Goal: Information Seeking & Learning: Learn about a topic

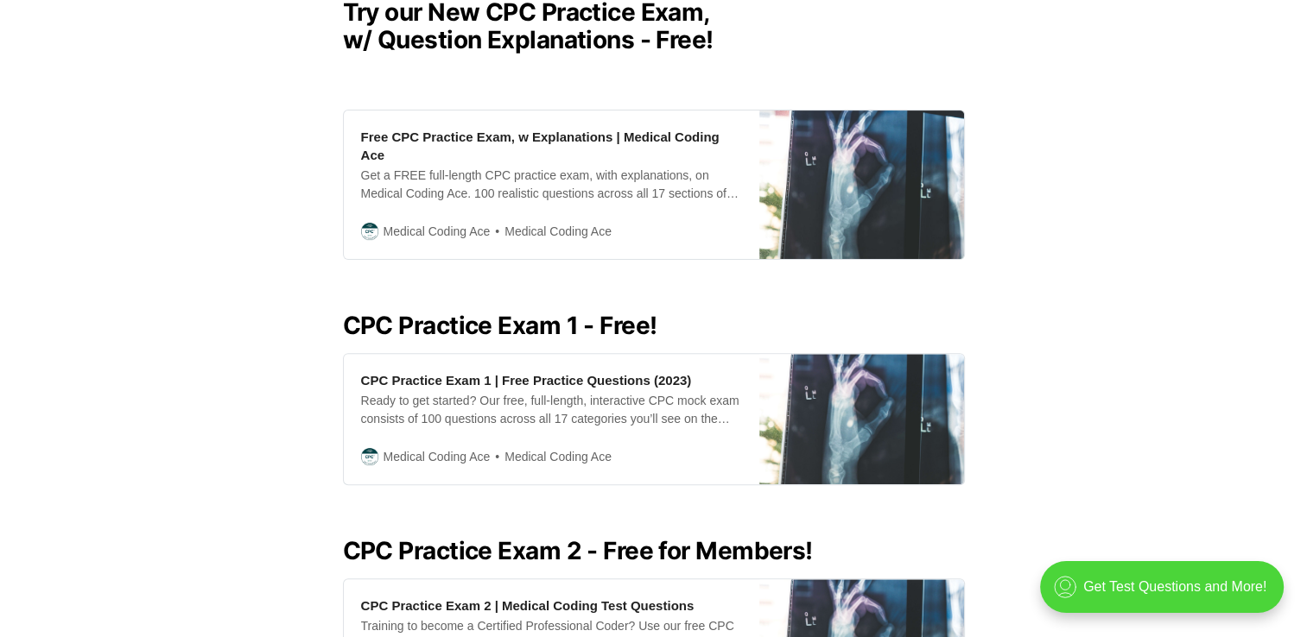
scroll to position [564, 0]
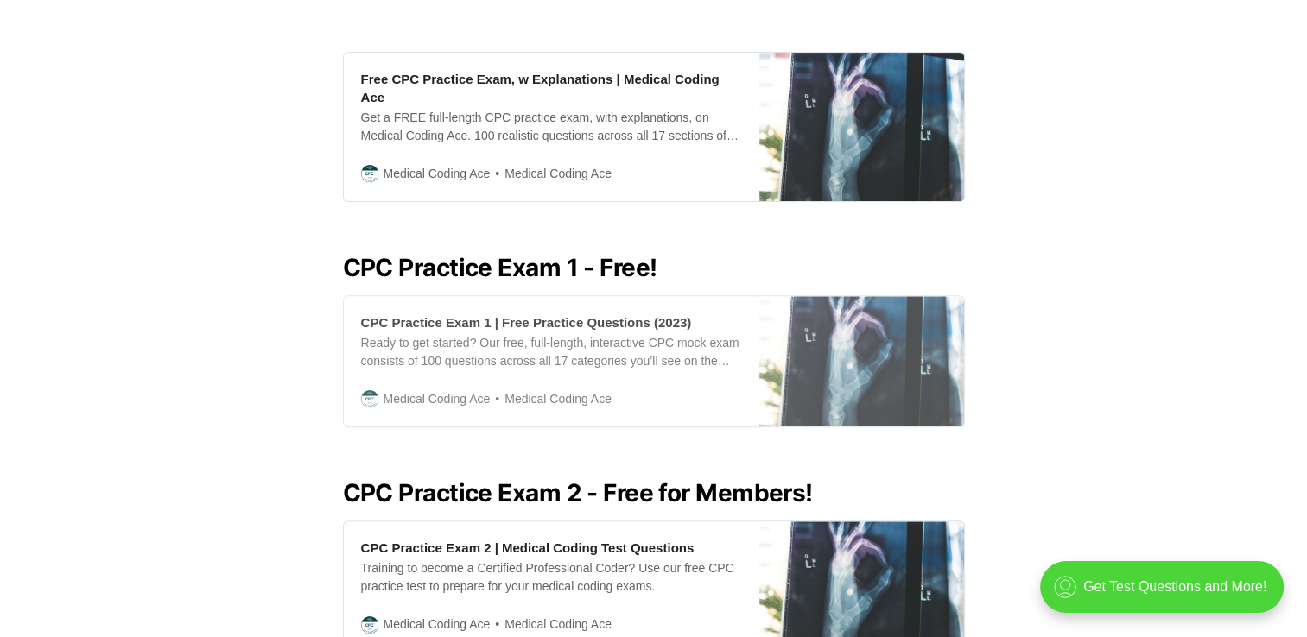
click at [598, 314] on div "CPC Practice Exam 1 | Free Practice Questions (2023)" at bounding box center [526, 323] width 331 height 18
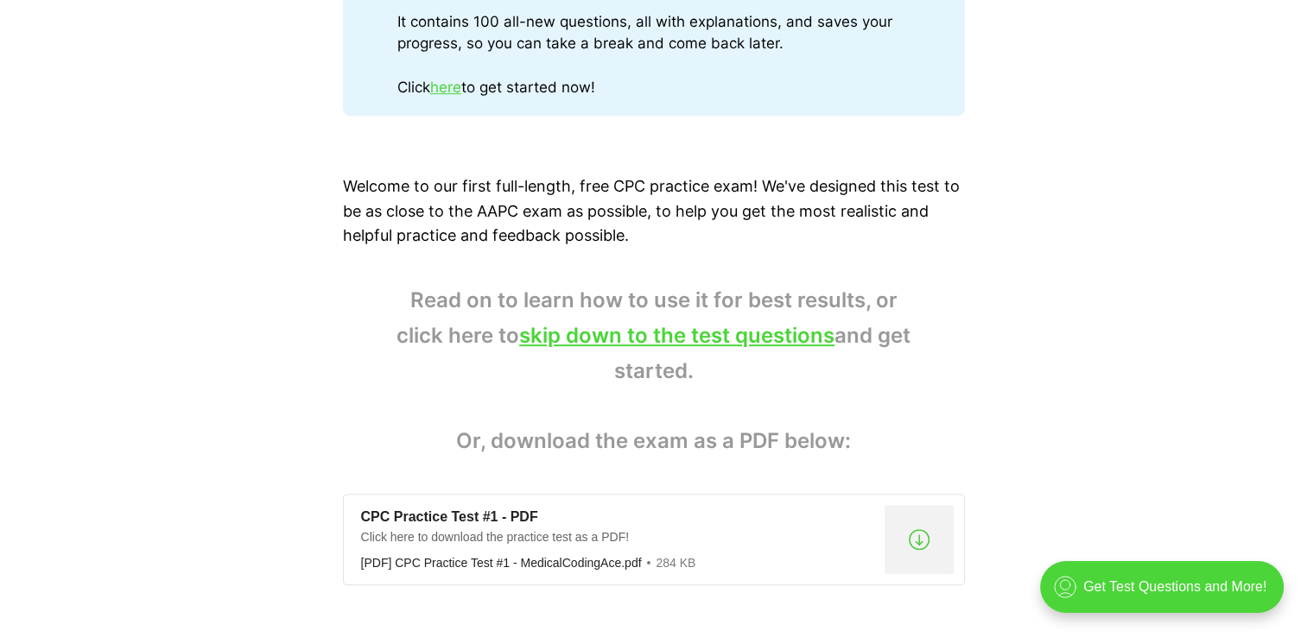
scroll to position [1164, 0]
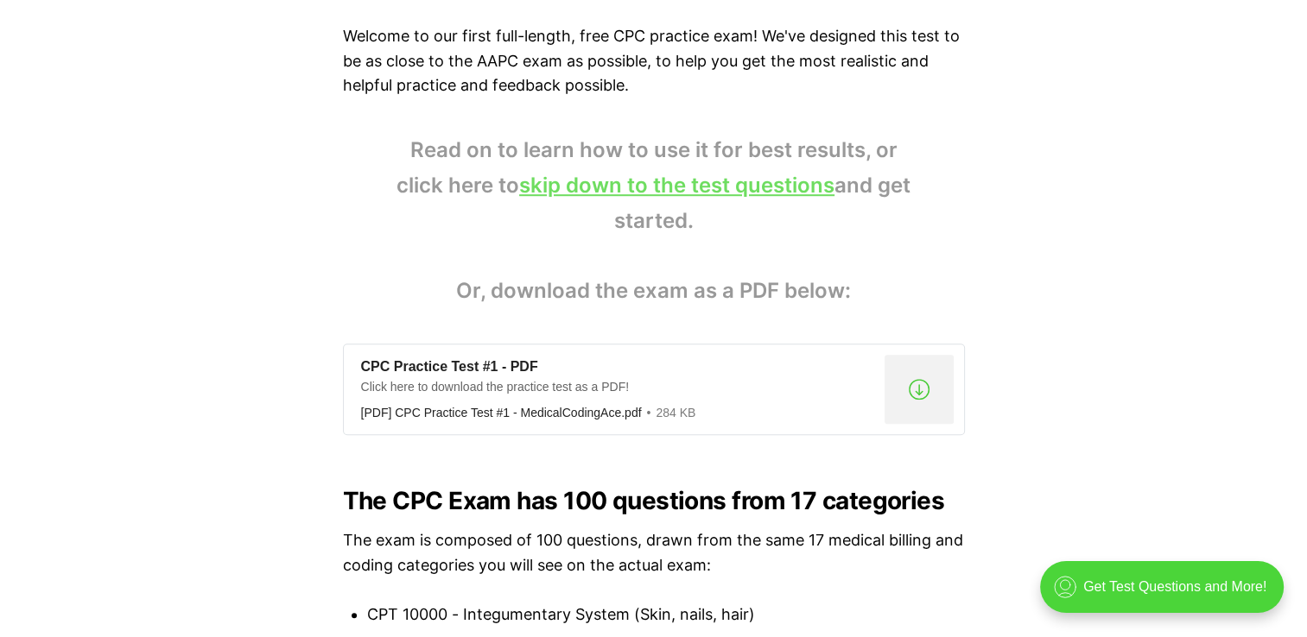
click at [758, 180] on link "skip down to the test questions" at bounding box center [676, 185] width 315 height 25
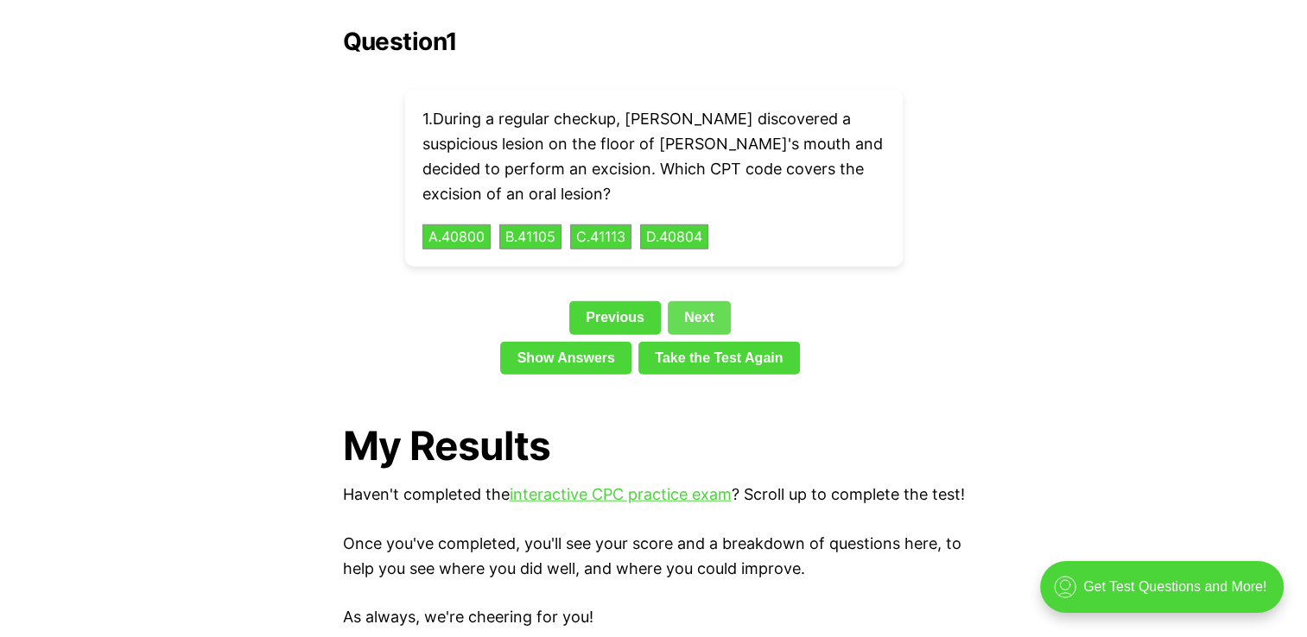
click at [702, 301] on link "Next" at bounding box center [699, 317] width 63 height 33
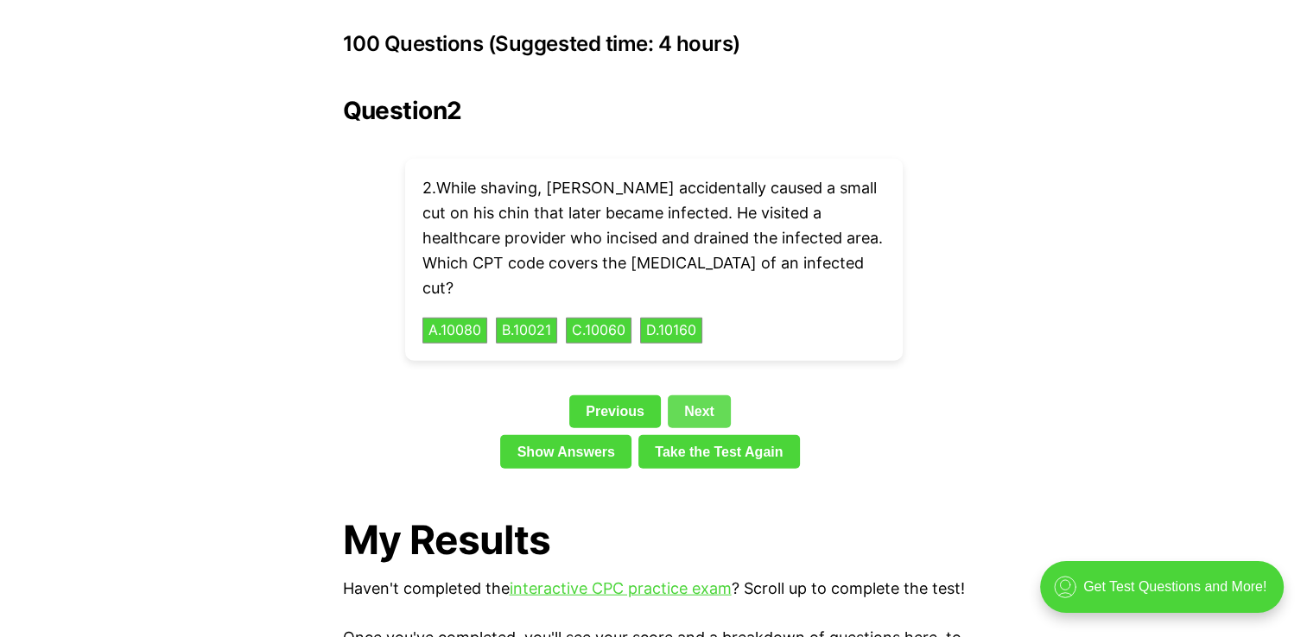
scroll to position [3855, 0]
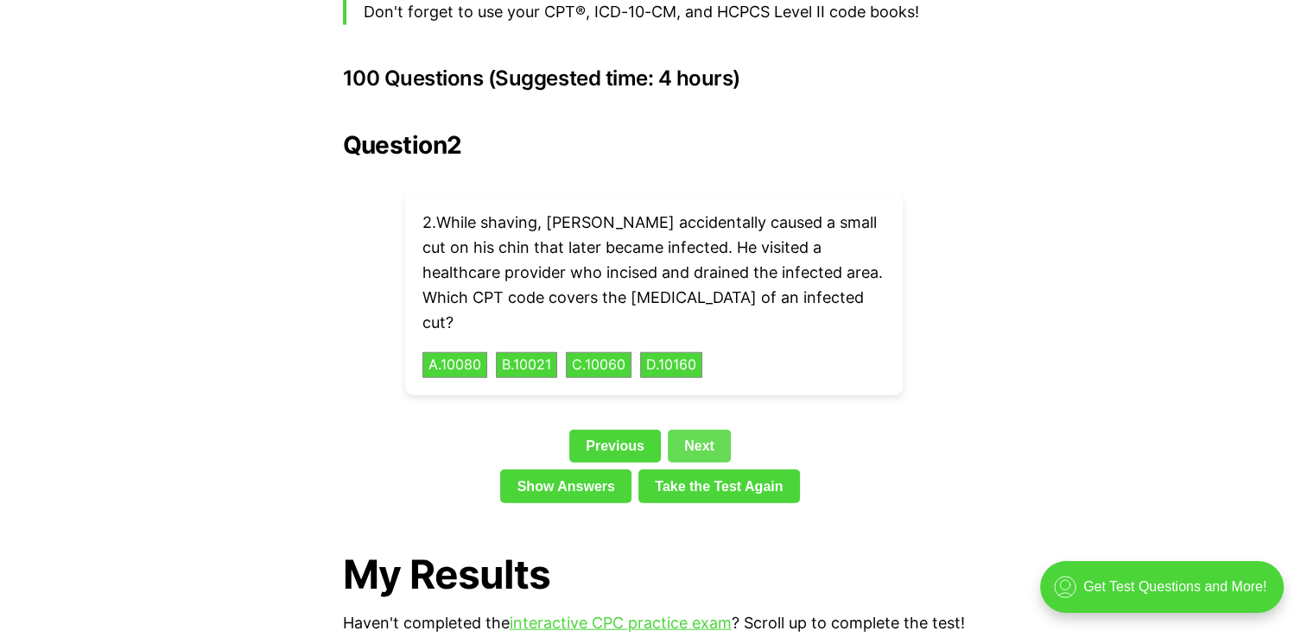
click at [707, 430] on link "Next" at bounding box center [699, 446] width 63 height 33
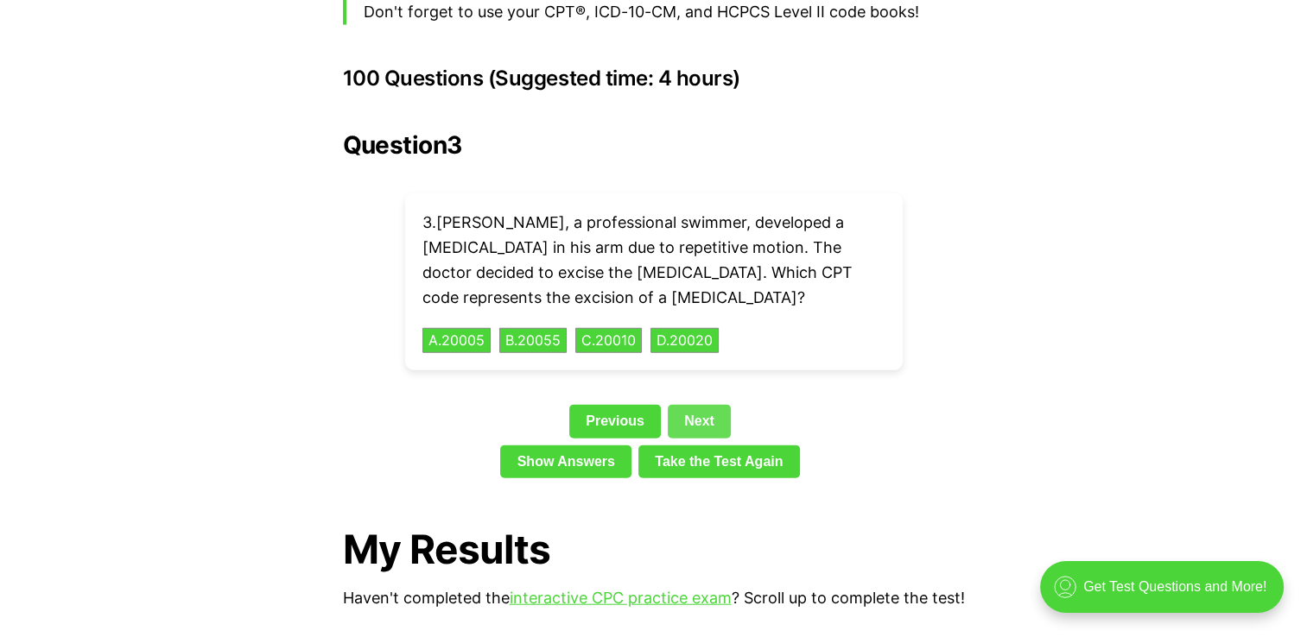
click at [706, 405] on link "Next" at bounding box center [699, 421] width 63 height 33
click at [701, 405] on link "Next" at bounding box center [699, 421] width 63 height 33
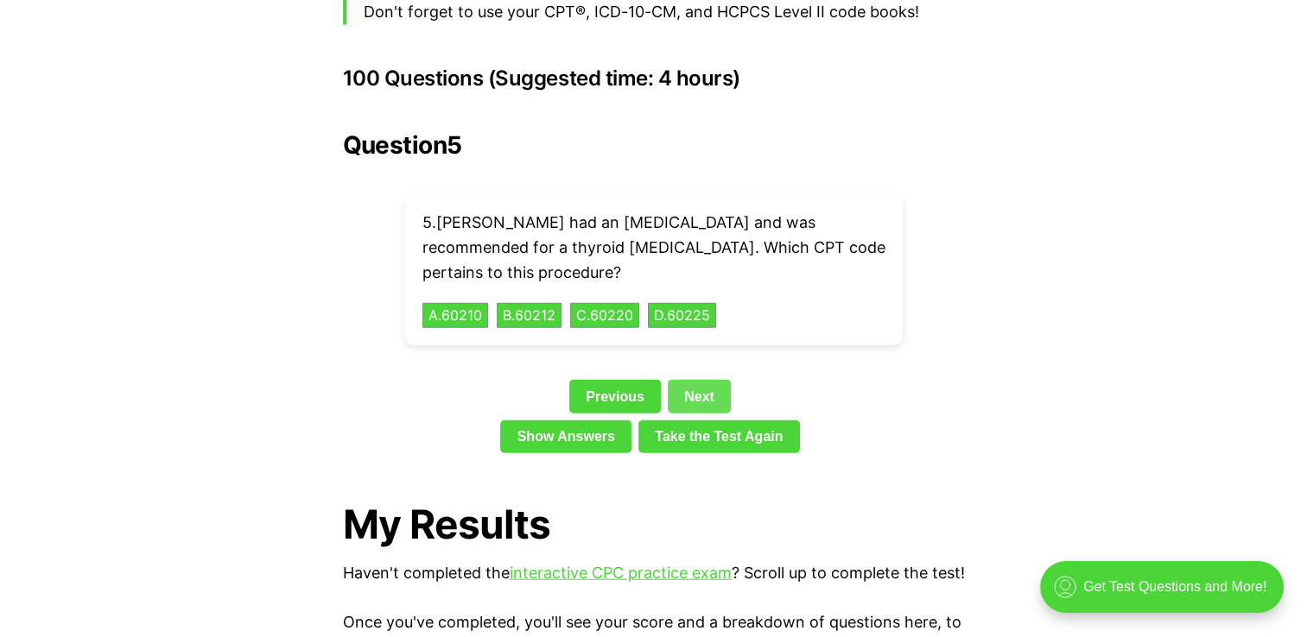
click at [688, 380] on link "Next" at bounding box center [699, 396] width 63 height 33
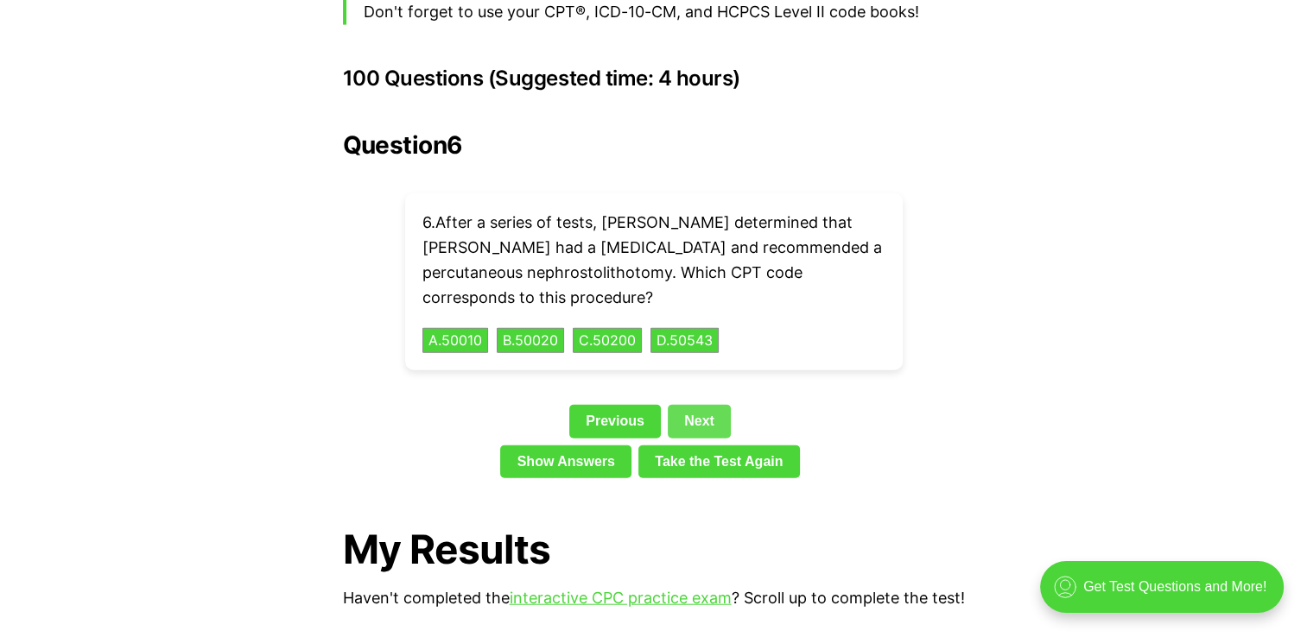
click at [688, 361] on div "Question 6 6 . After a series of tests, [PERSON_NAME] determined that [PERSON_N…" at bounding box center [654, 308] width 622 height 354
click at [696, 405] on link "Next" at bounding box center [699, 421] width 63 height 33
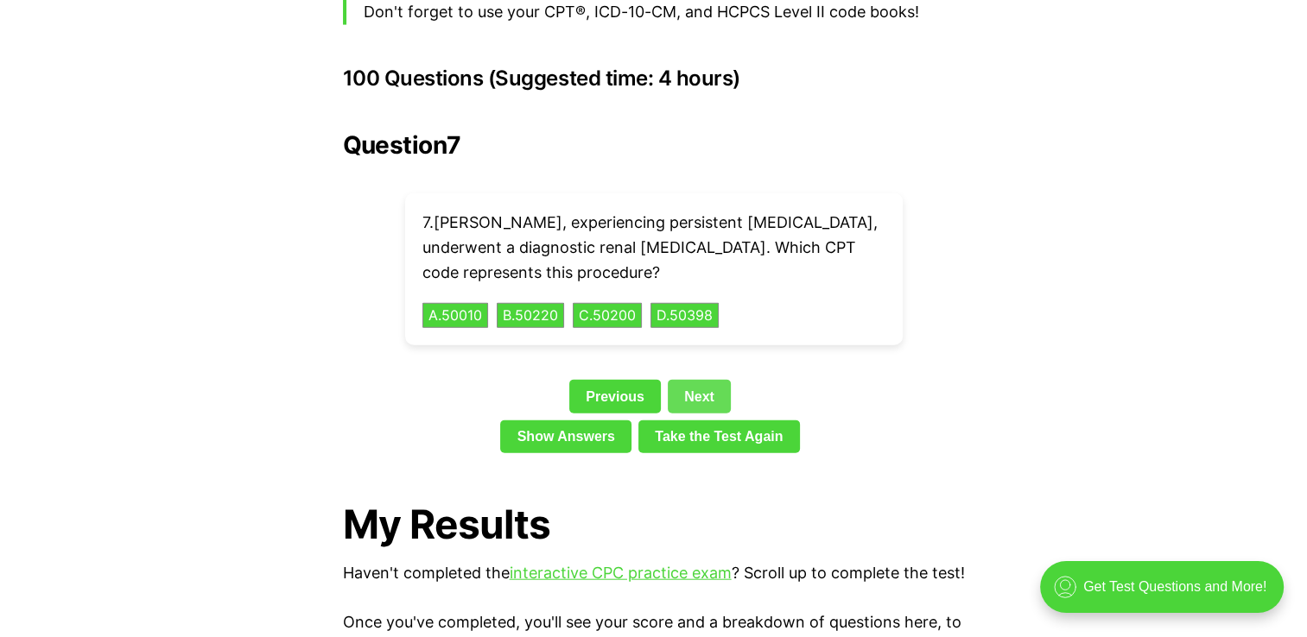
click at [696, 391] on div "Previous Next" at bounding box center [654, 400] width 622 height 40
click at [686, 380] on link "Next" at bounding box center [699, 396] width 63 height 33
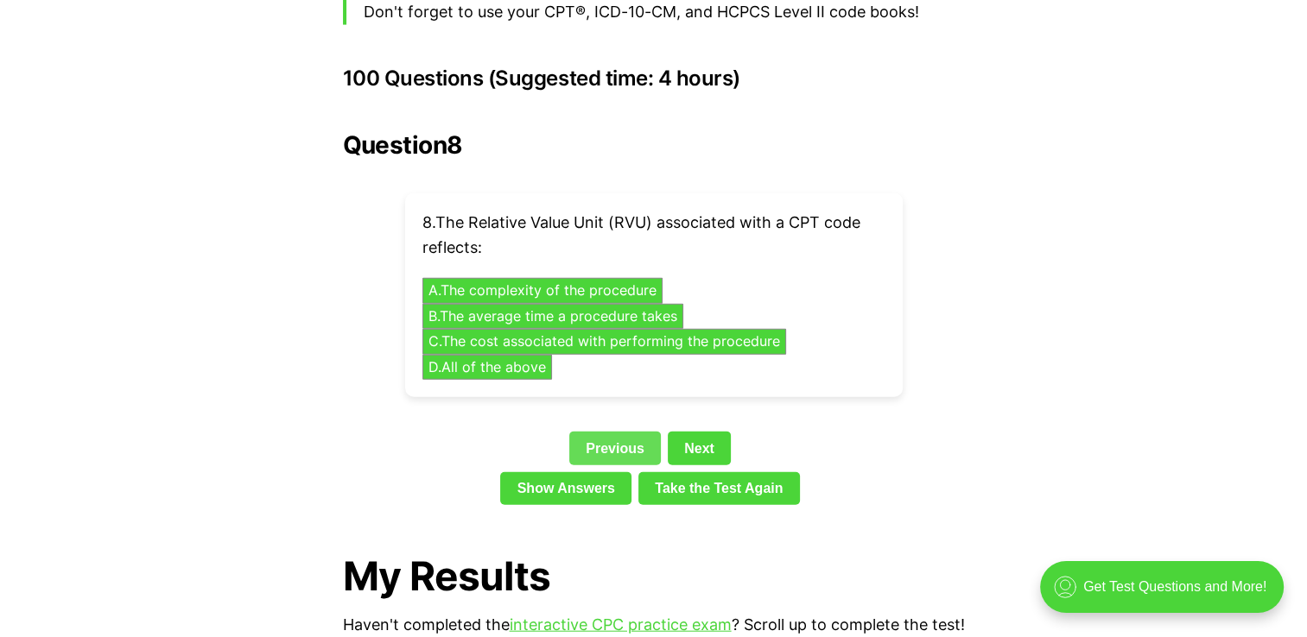
click at [602, 432] on link "Previous" at bounding box center [615, 448] width 92 height 33
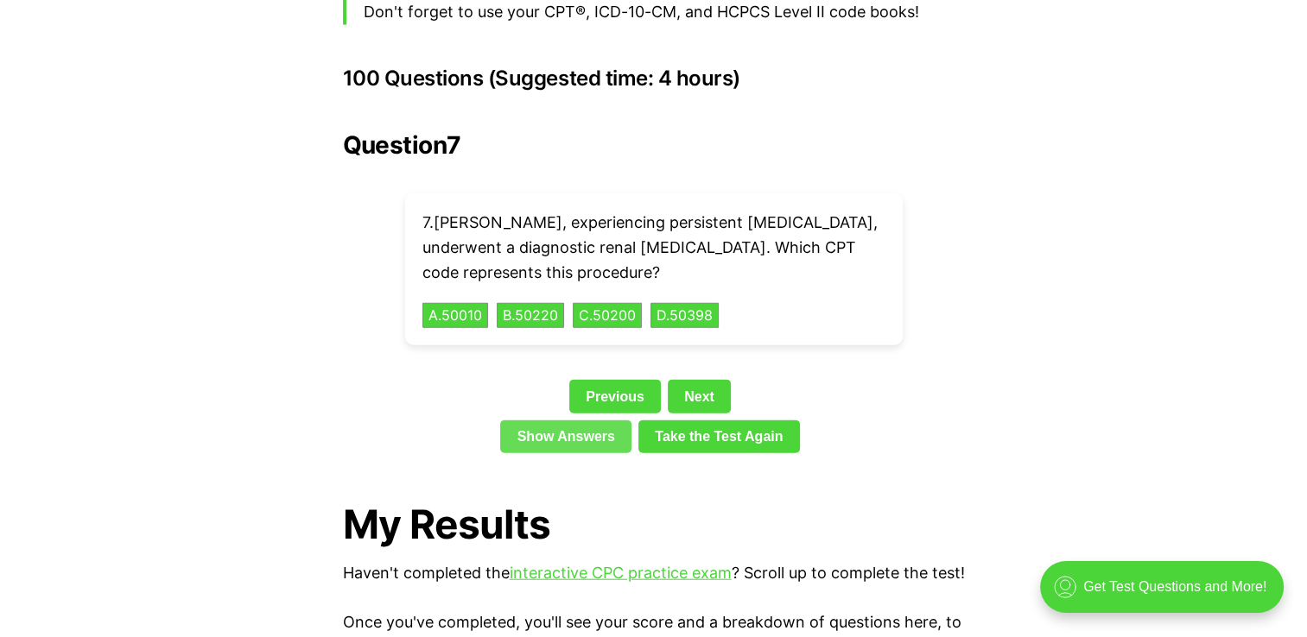
click at [602, 423] on link "Show Answers" at bounding box center [565, 437] width 131 height 33
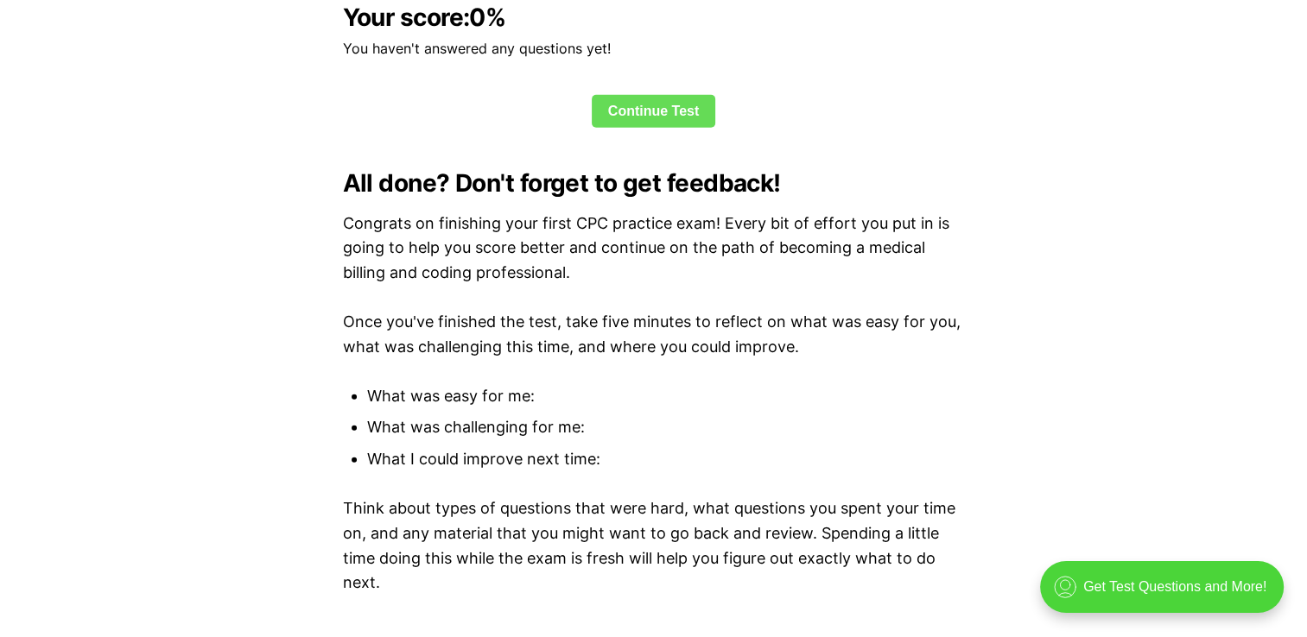
click at [627, 108] on link "Continue Test" at bounding box center [654, 111] width 124 height 33
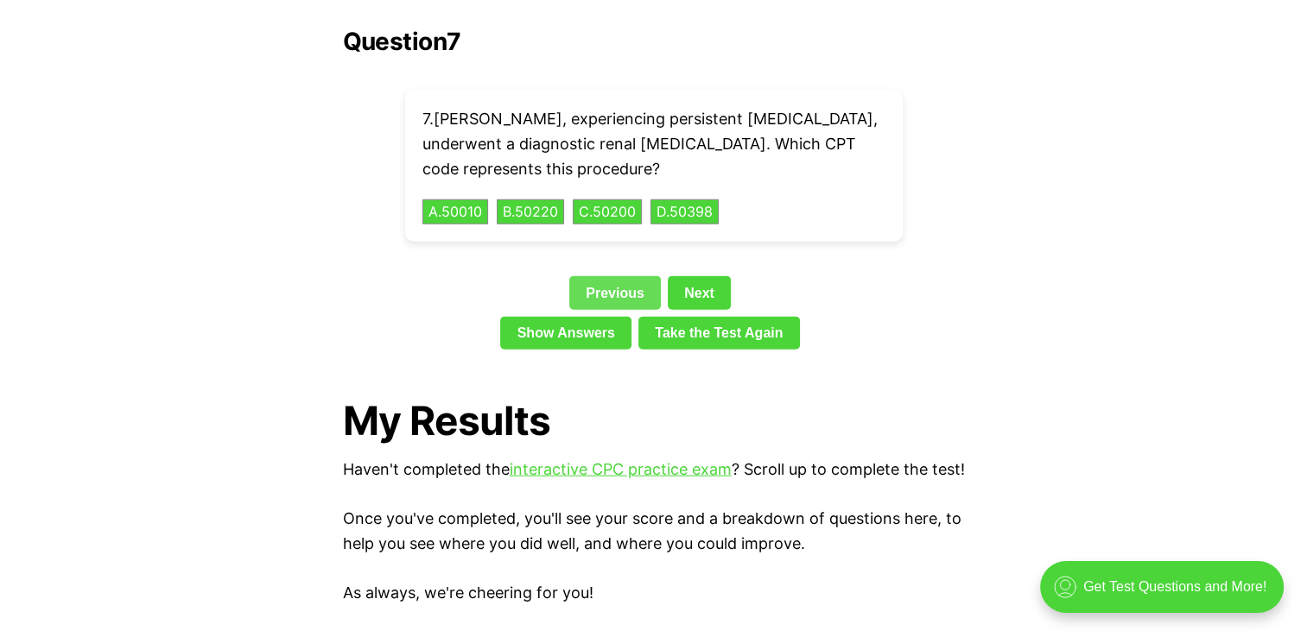
click at [600, 276] on link "Previous" at bounding box center [615, 292] width 92 height 33
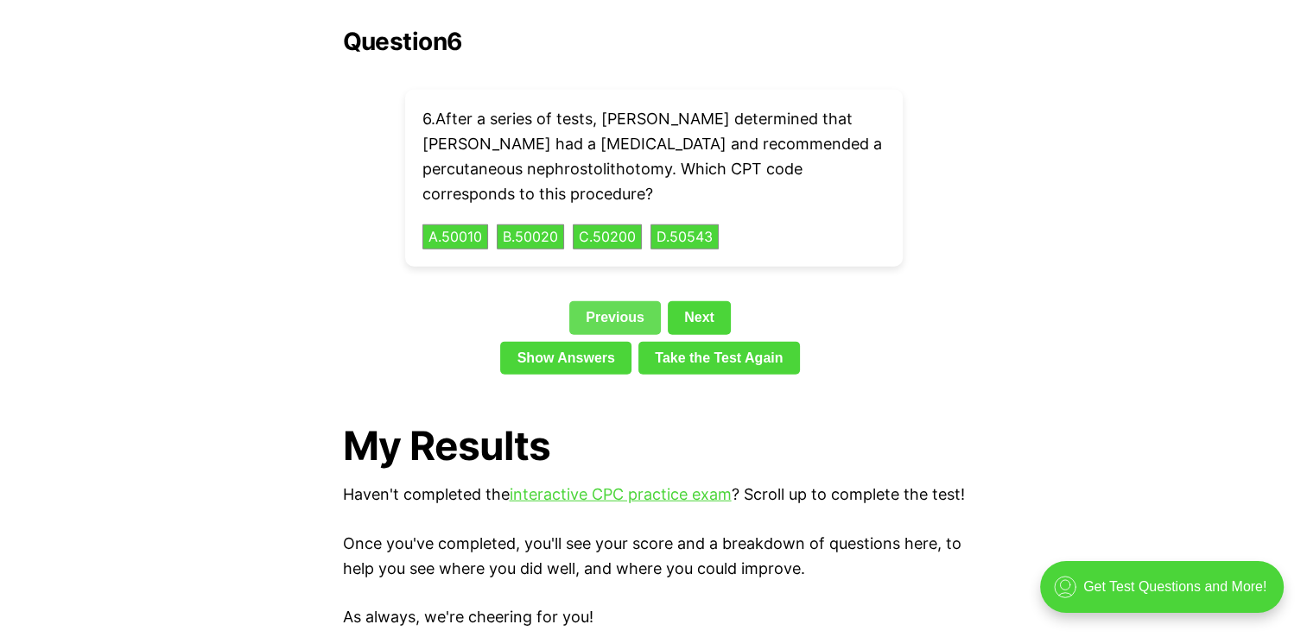
click at [601, 301] on link "Previous" at bounding box center [615, 317] width 92 height 33
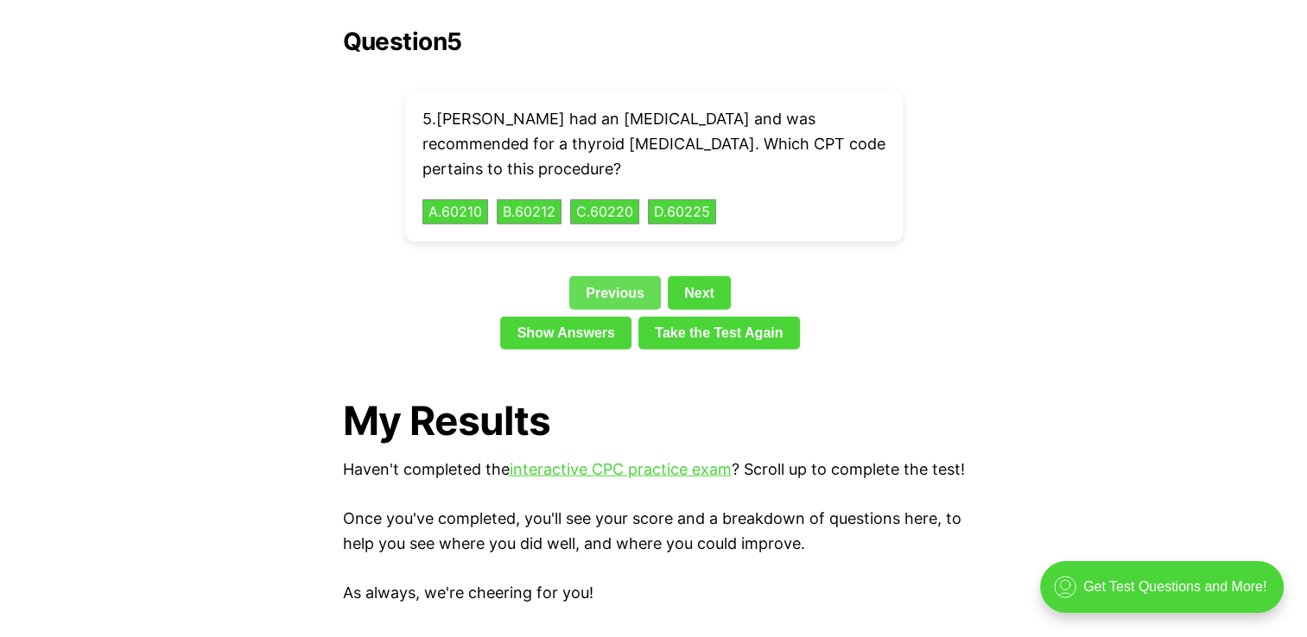
click at [601, 276] on link "Previous" at bounding box center [615, 292] width 92 height 33
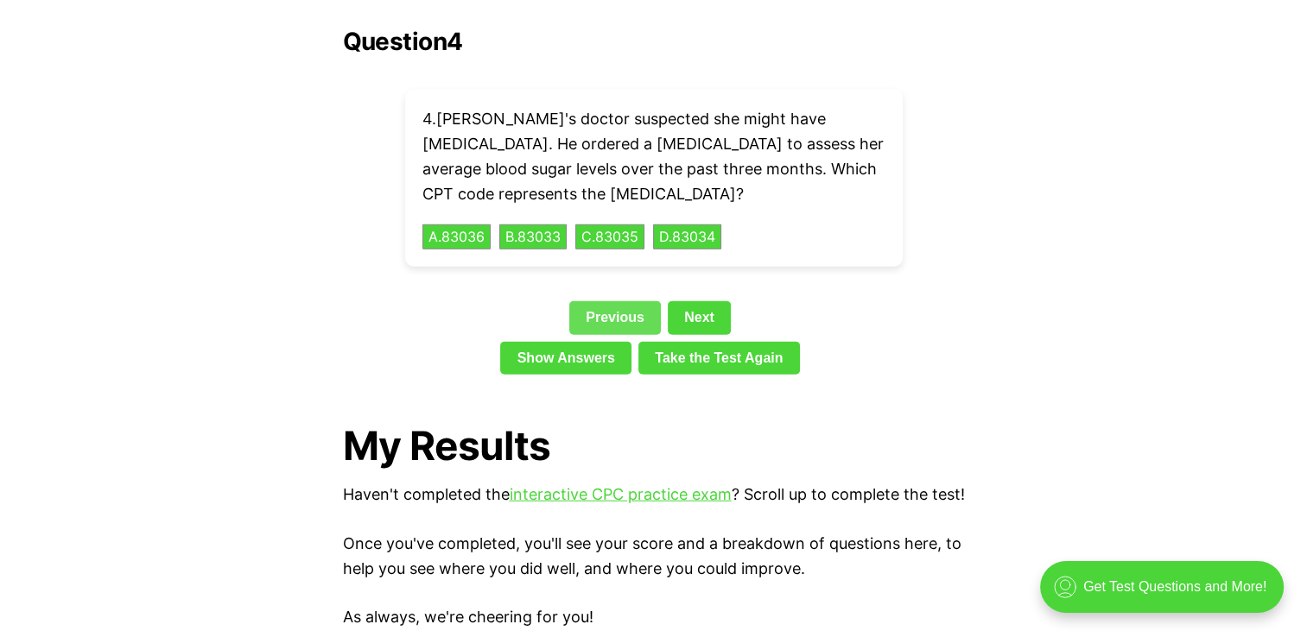
click at [606, 301] on link "Previous" at bounding box center [615, 317] width 92 height 33
click at [604, 301] on link "Previous" at bounding box center [615, 317] width 92 height 33
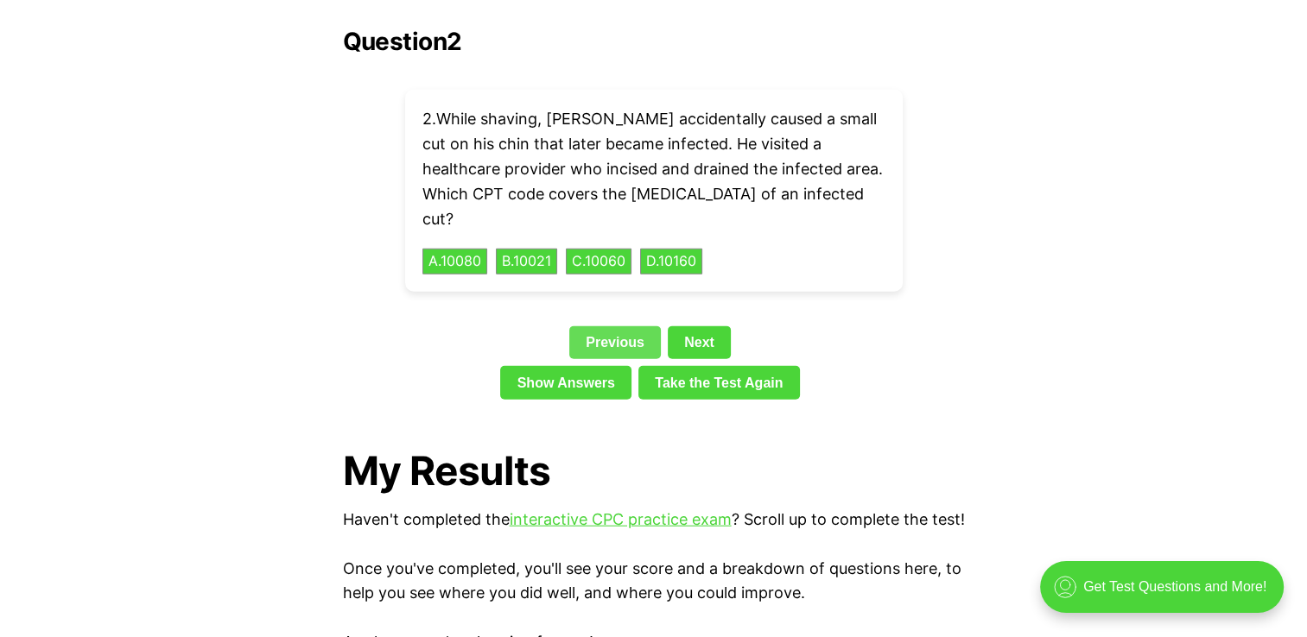
click at [604, 266] on div "Question 2 2 . While shaving, [PERSON_NAME] accidentally caused a small cut on …" at bounding box center [654, 217] width 622 height 379
click at [604, 327] on link "Previous" at bounding box center [615, 343] width 92 height 33
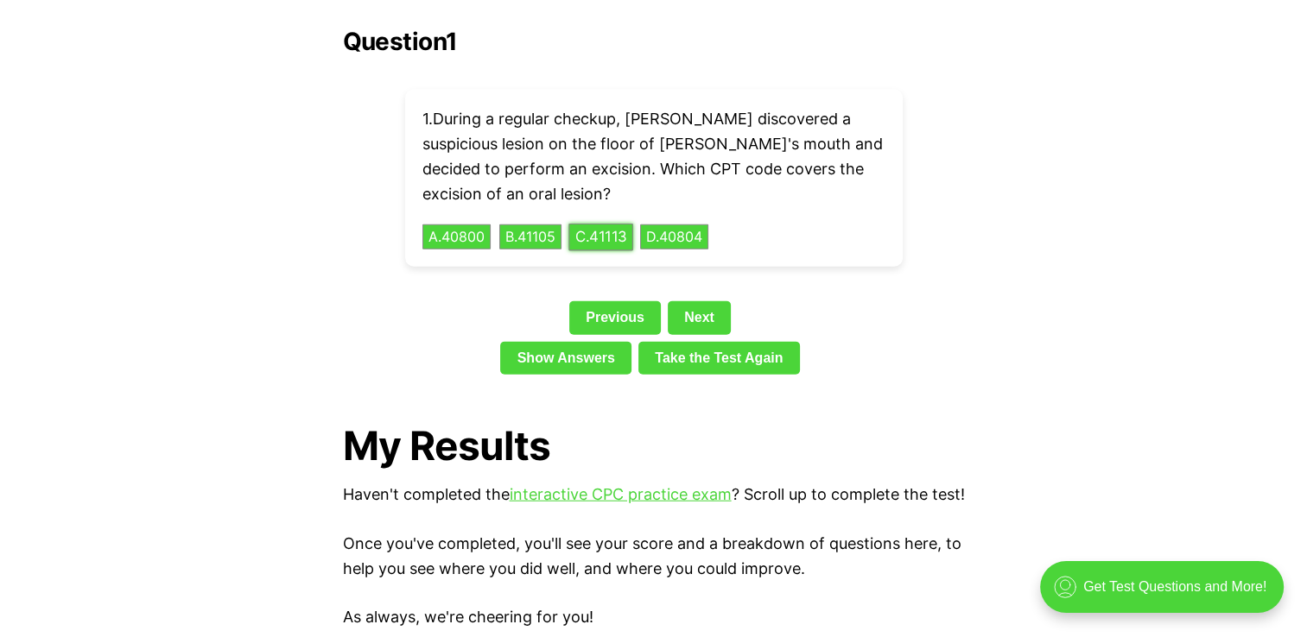
click at [629, 224] on button "C . 41113" at bounding box center [600, 237] width 65 height 27
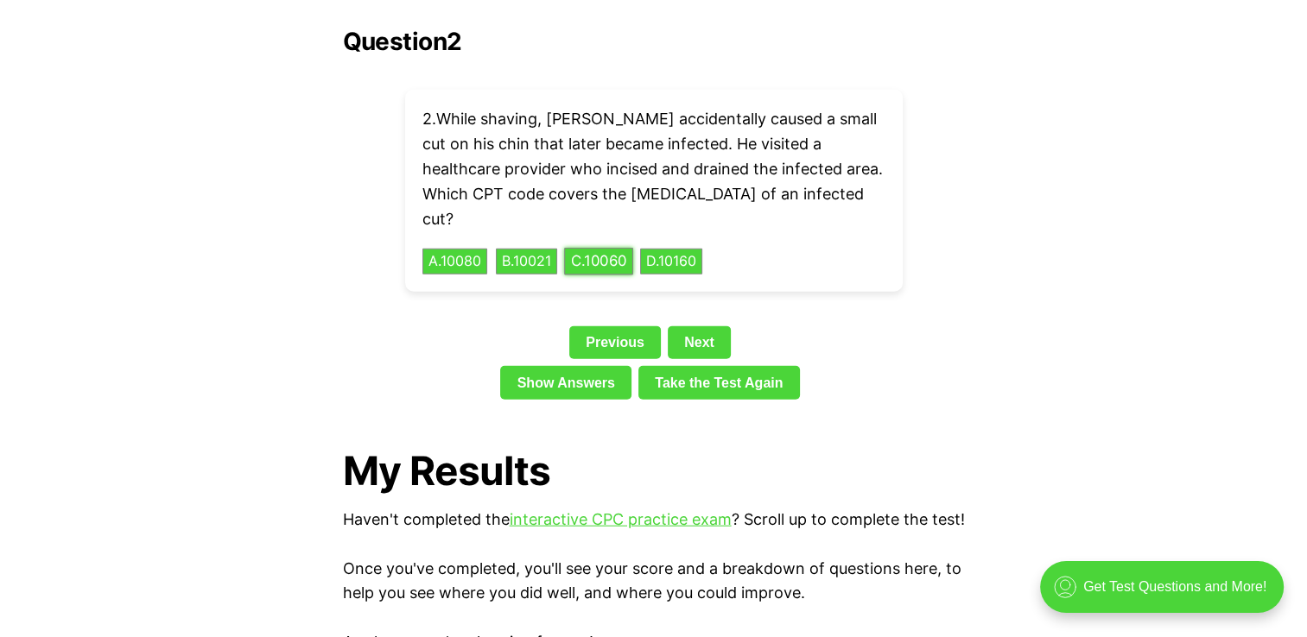
click at [629, 249] on button "C . 10060" at bounding box center [598, 262] width 69 height 27
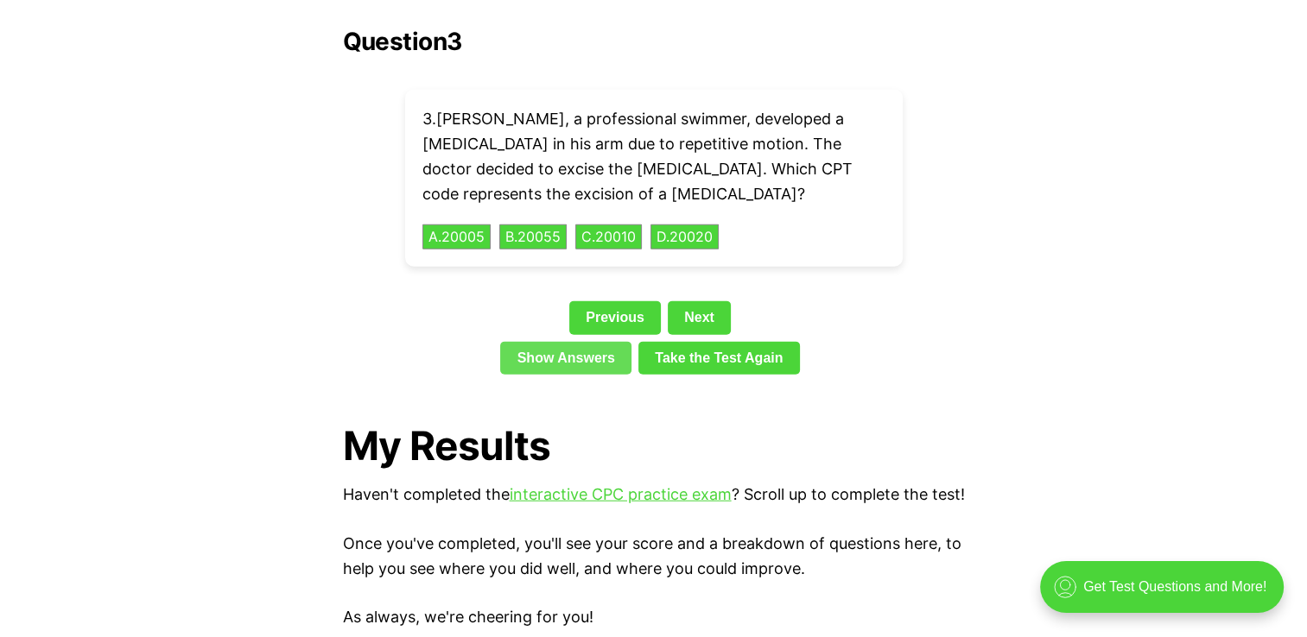
click at [526, 342] on link "Show Answers" at bounding box center [565, 358] width 131 height 33
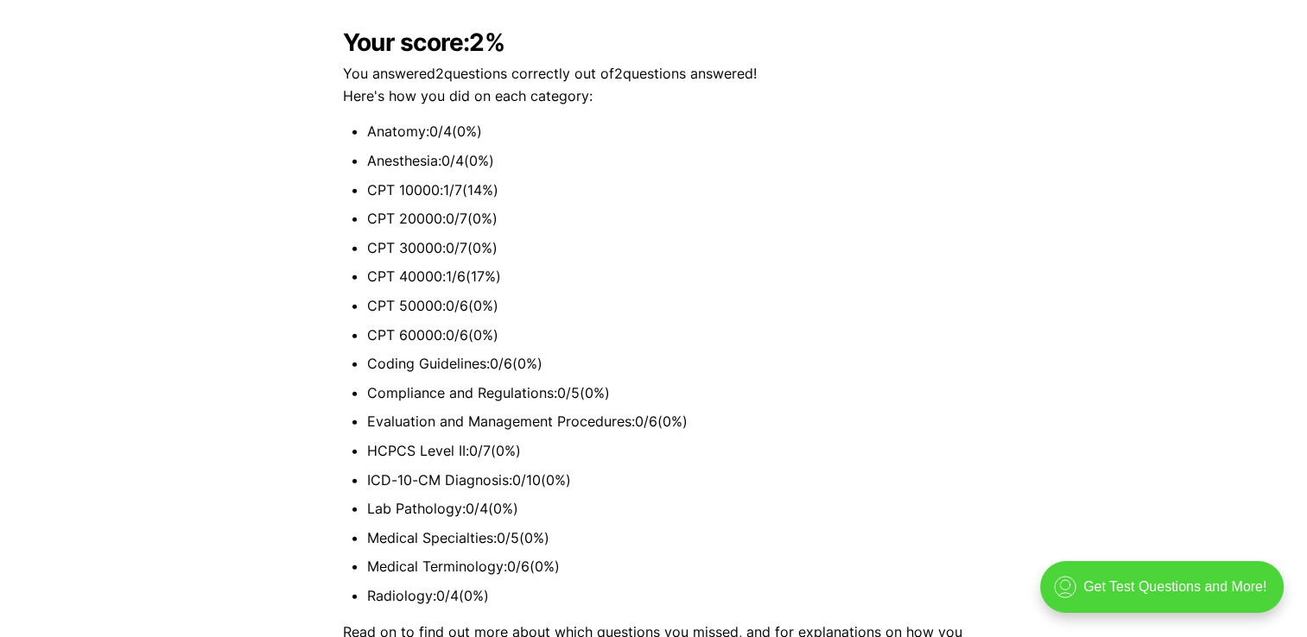
scroll to position [3959, 0]
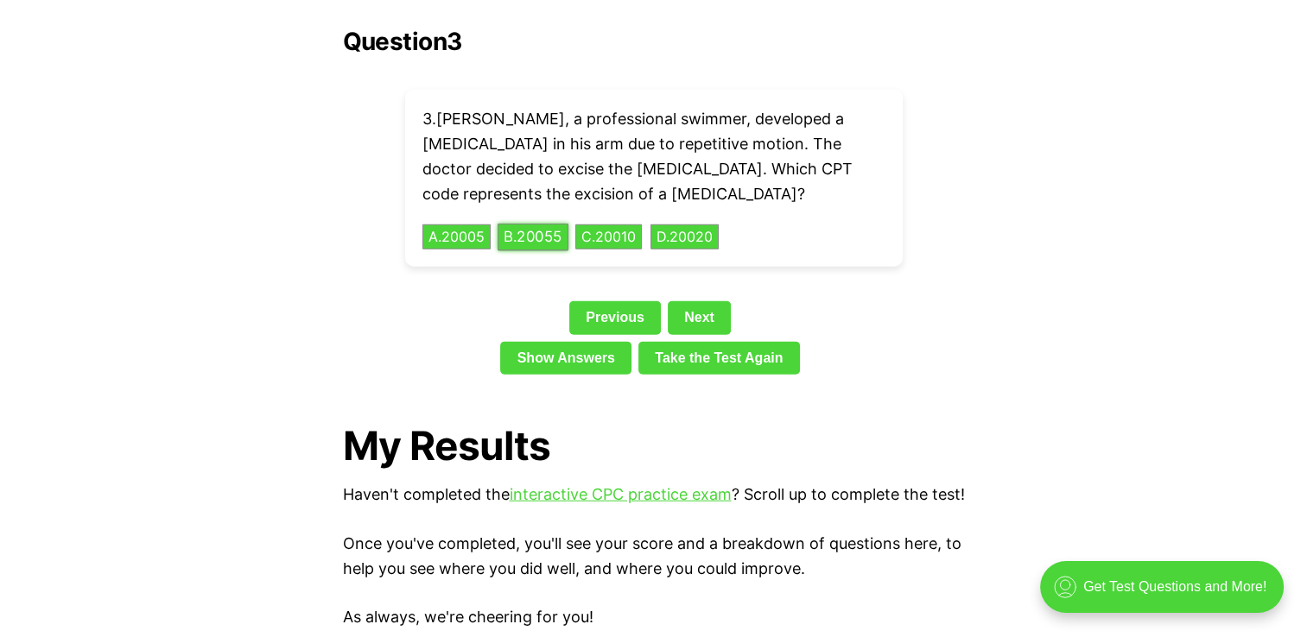
click at [536, 224] on button "B . 20055" at bounding box center [533, 237] width 71 height 27
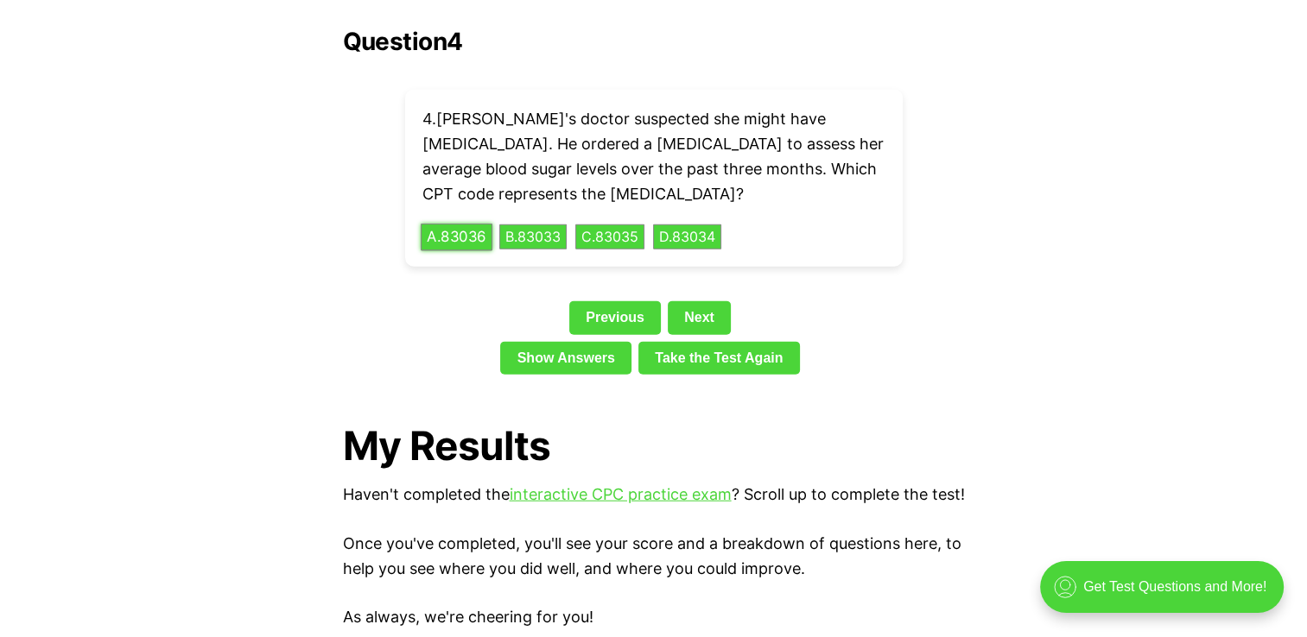
click at [468, 224] on button "A . 83036" at bounding box center [457, 237] width 72 height 27
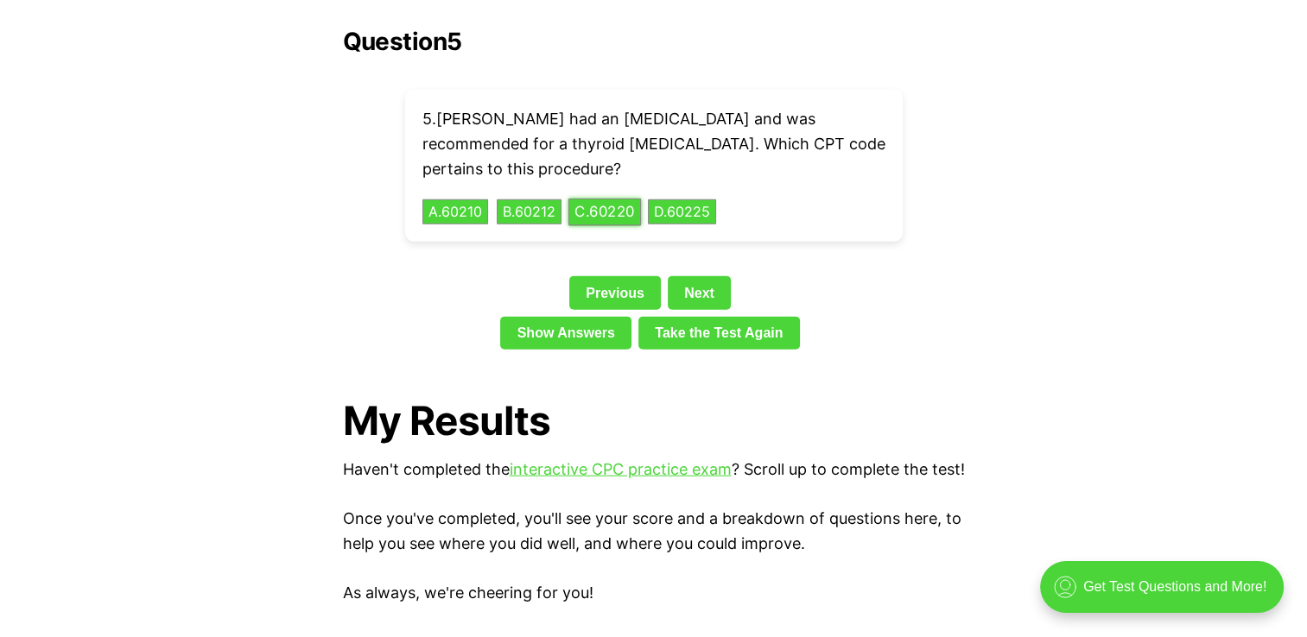
click at [631, 199] on button "C . 60220" at bounding box center [604, 212] width 73 height 27
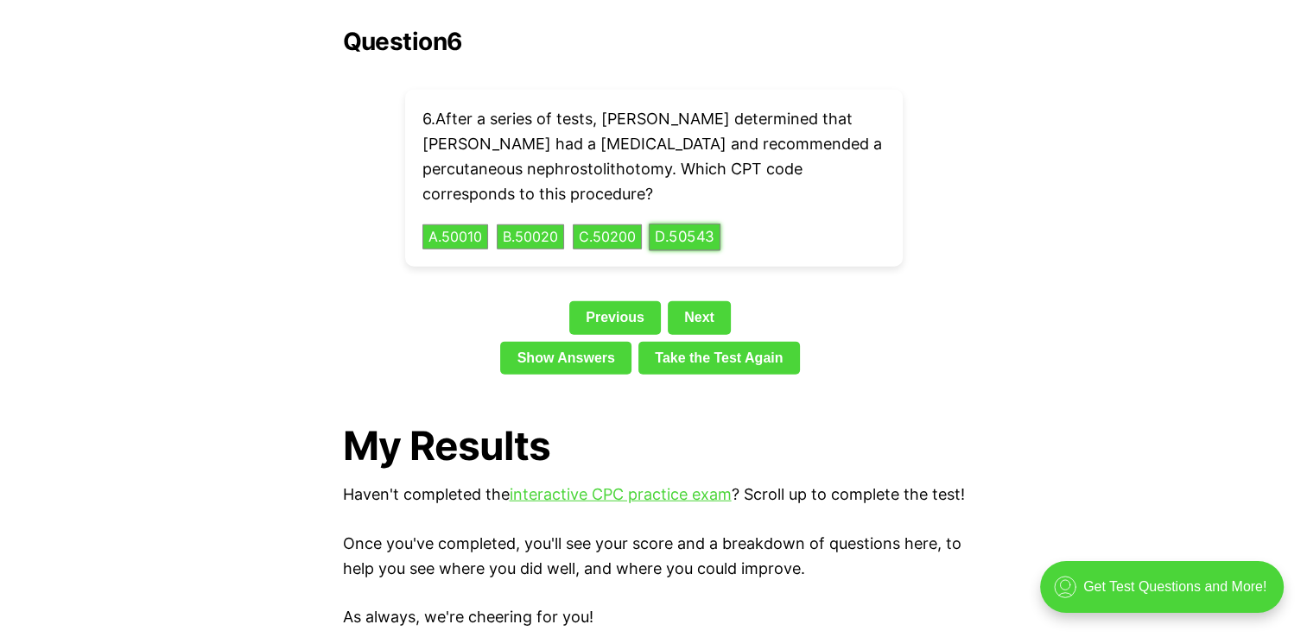
click at [700, 224] on button "D . 50543" at bounding box center [685, 237] width 72 height 27
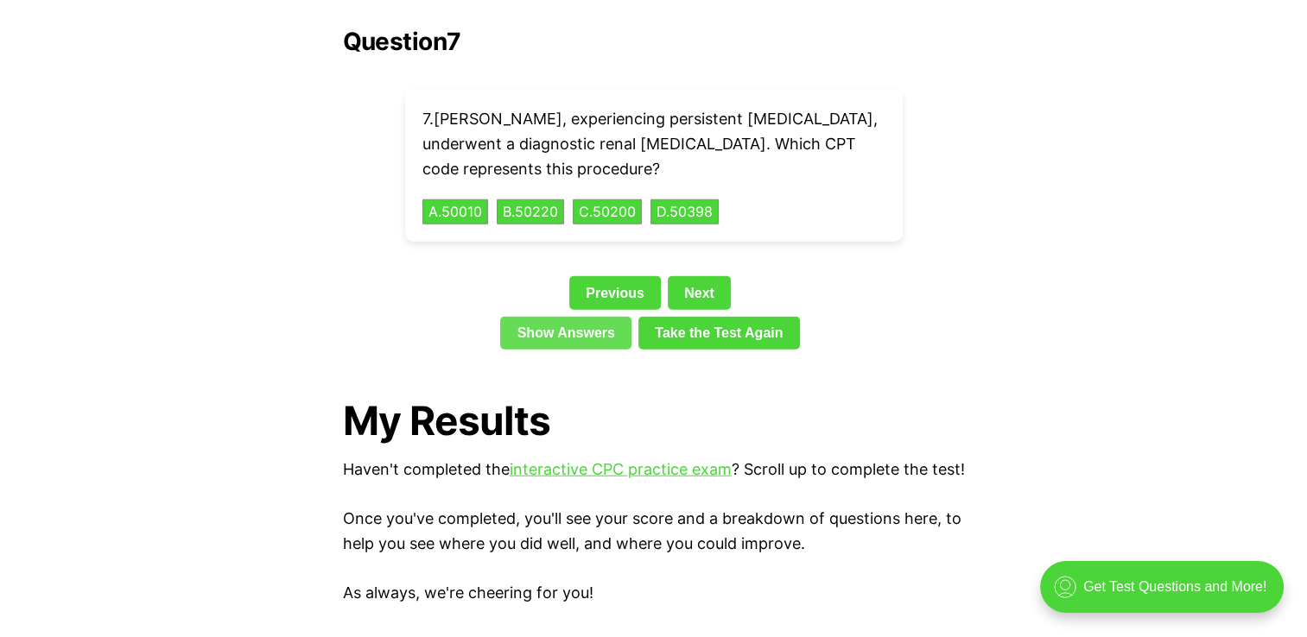
click at [536, 317] on link "Show Answers" at bounding box center [565, 333] width 131 height 33
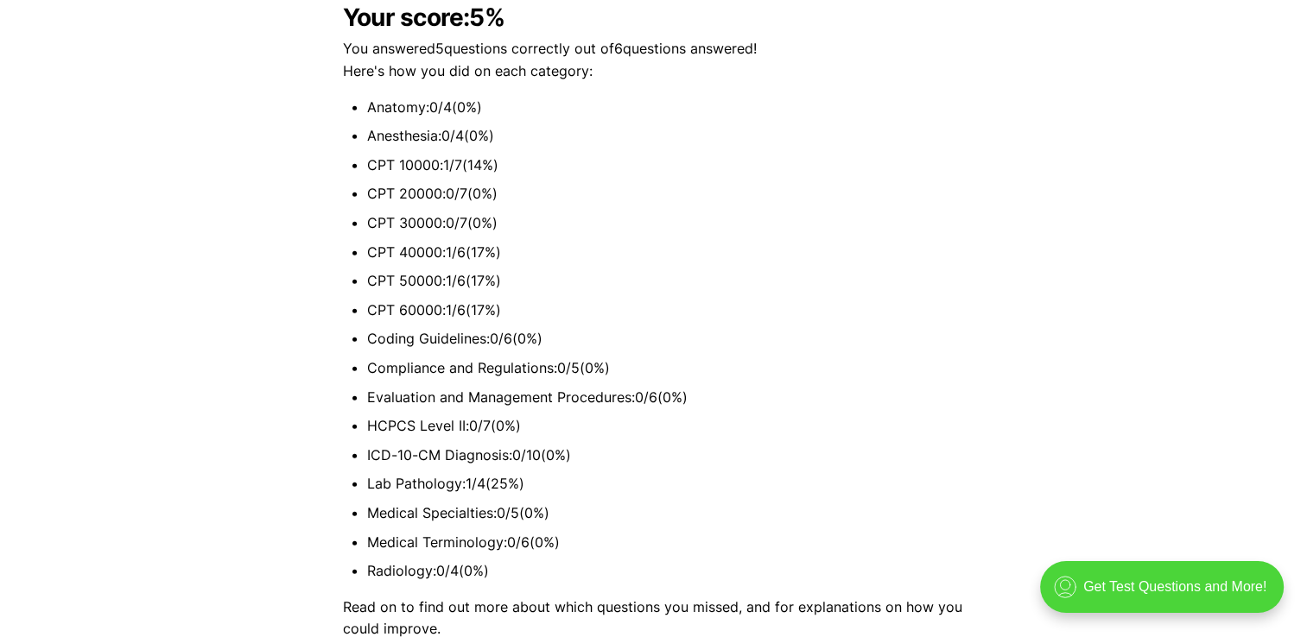
scroll to position [3959, 0]
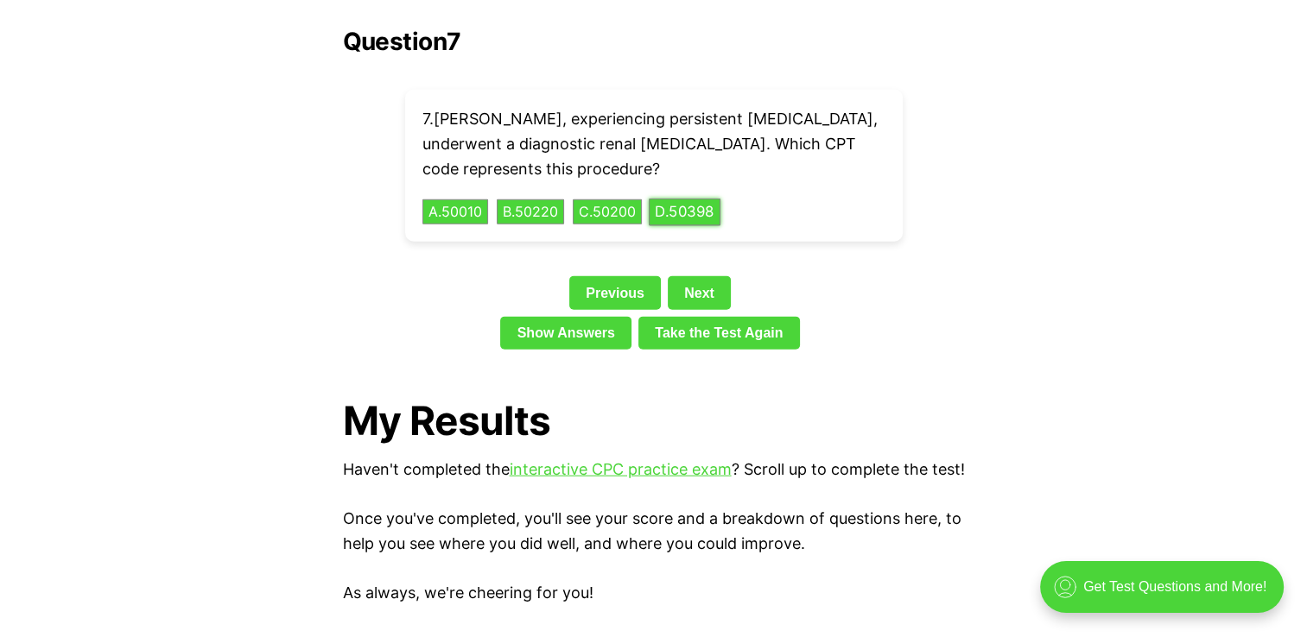
click at [701, 199] on button "D . 50398" at bounding box center [685, 212] width 72 height 27
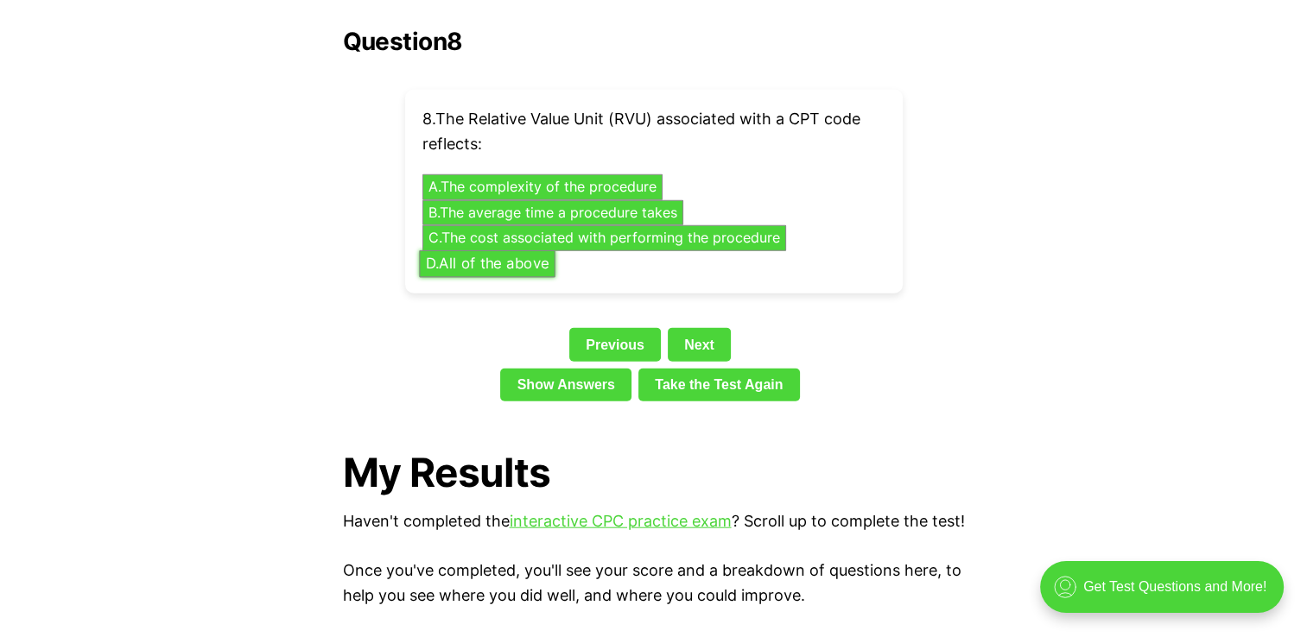
click at [469, 250] on button "D . All of the above" at bounding box center [487, 263] width 136 height 27
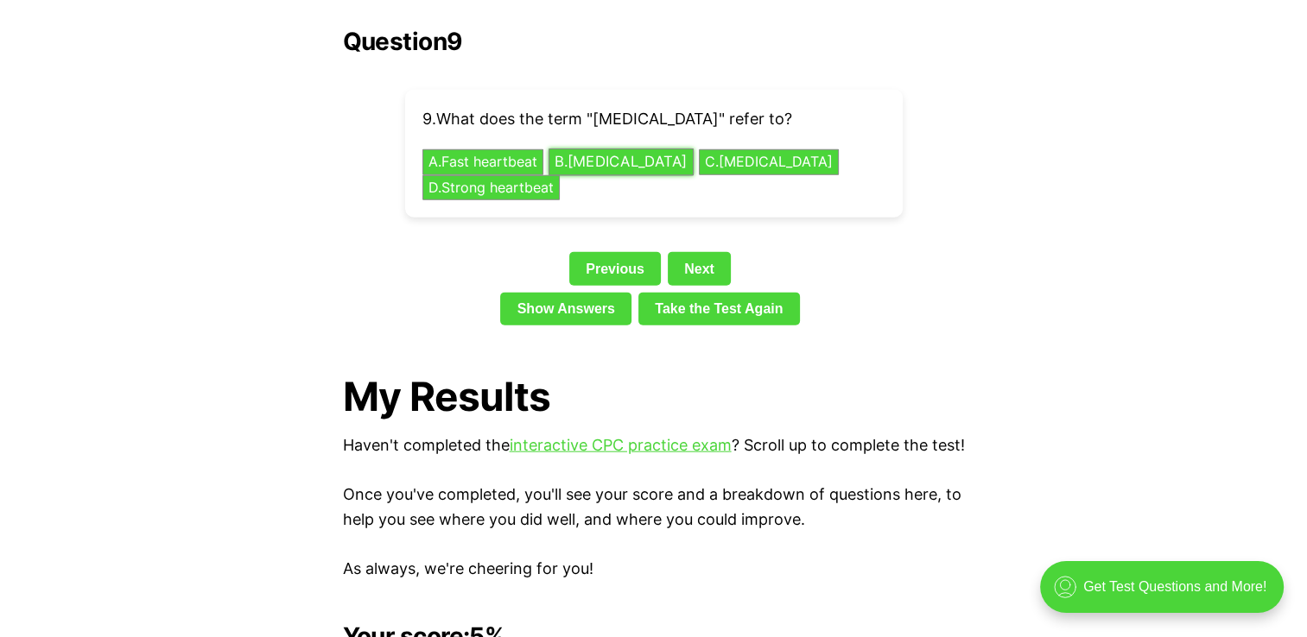
click at [624, 149] on button "B . [MEDICAL_DATA]" at bounding box center [621, 162] width 145 height 27
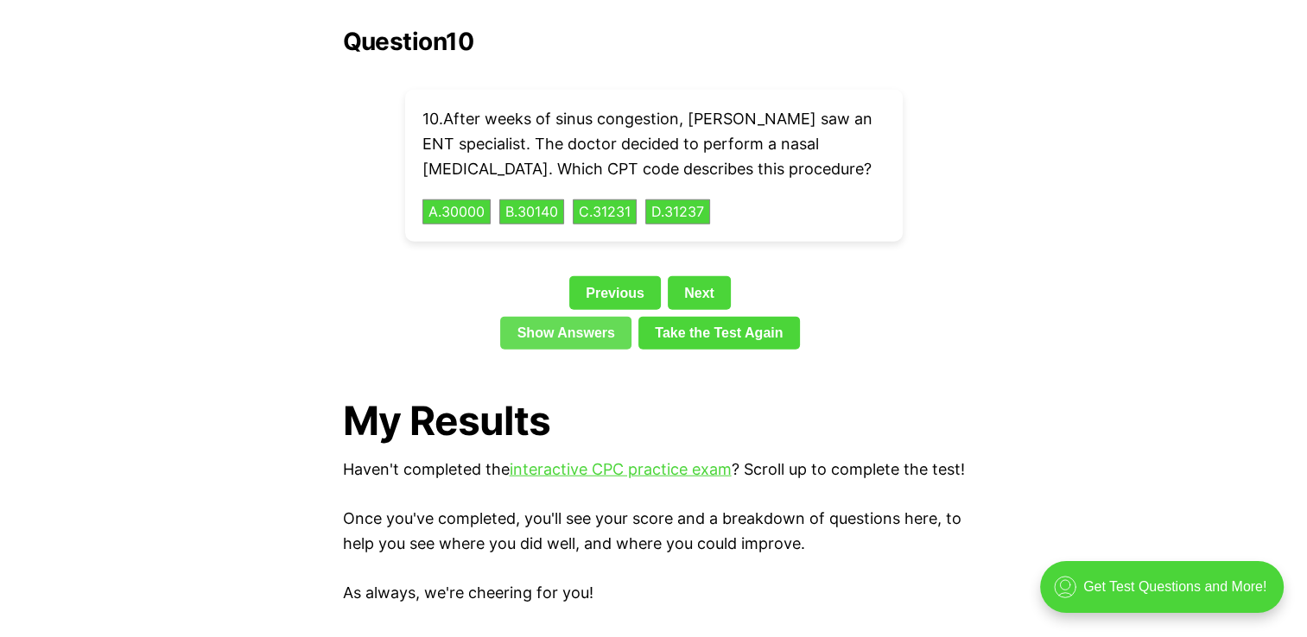
click at [549, 317] on link "Show Answers" at bounding box center [565, 333] width 131 height 33
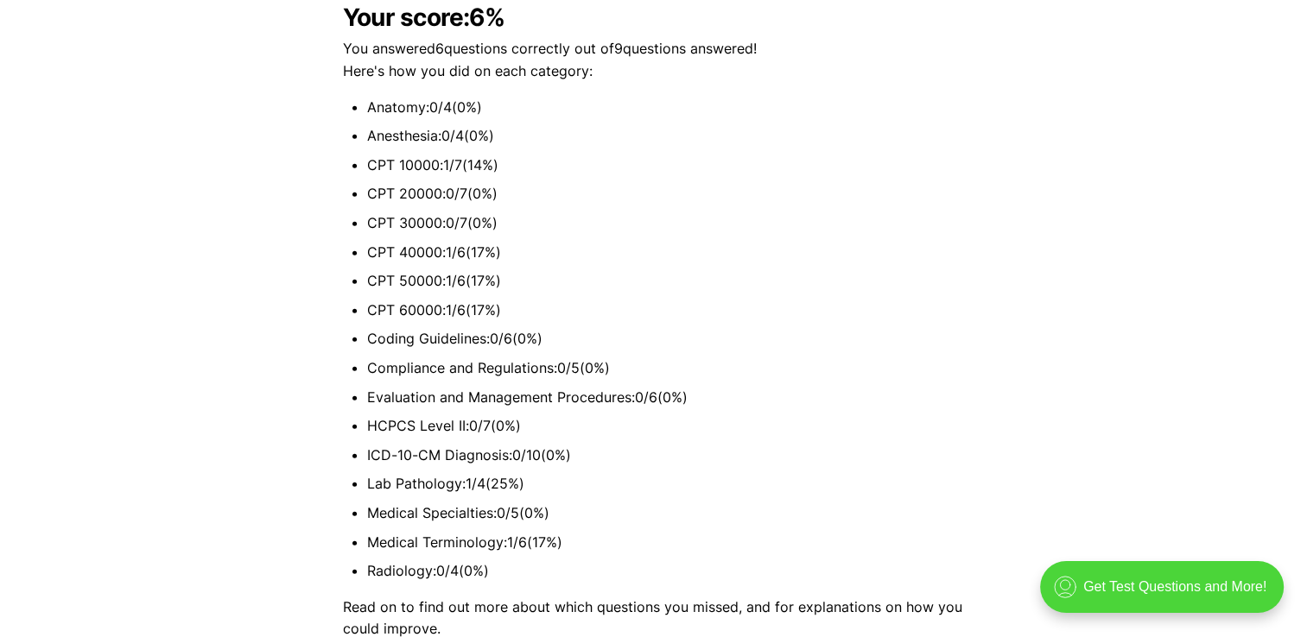
scroll to position [3959, 0]
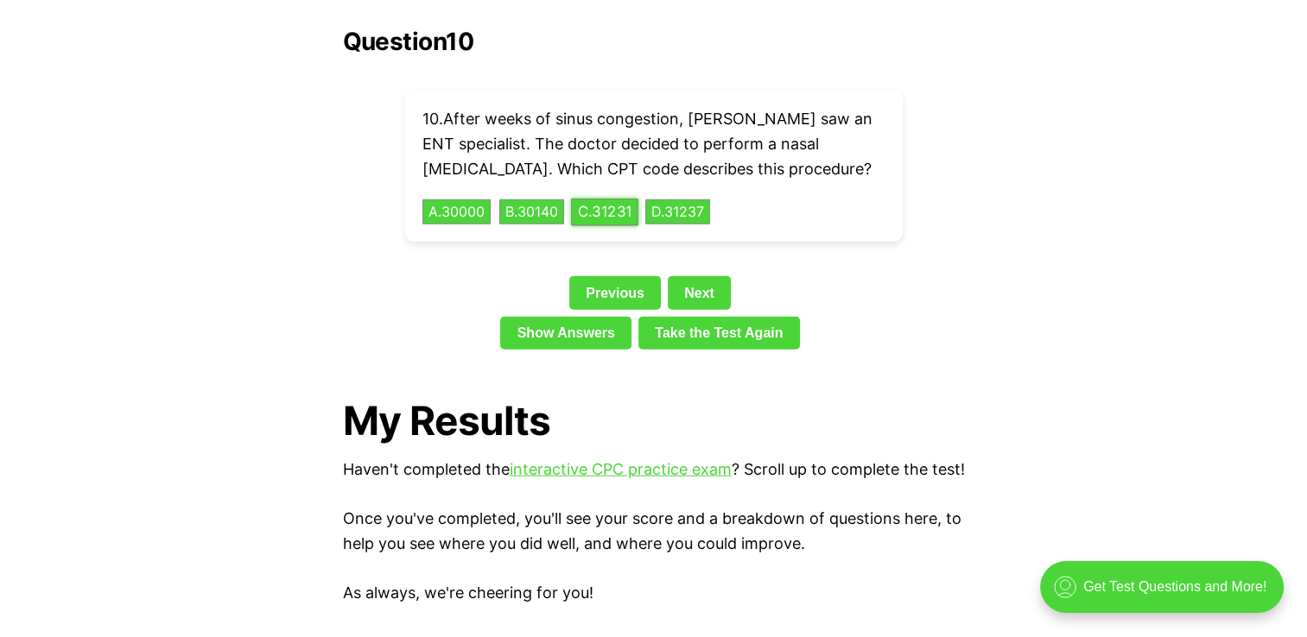
click at [621, 199] on button "C . 31231" at bounding box center [604, 212] width 67 height 27
